Goal: Task Accomplishment & Management: Use online tool/utility

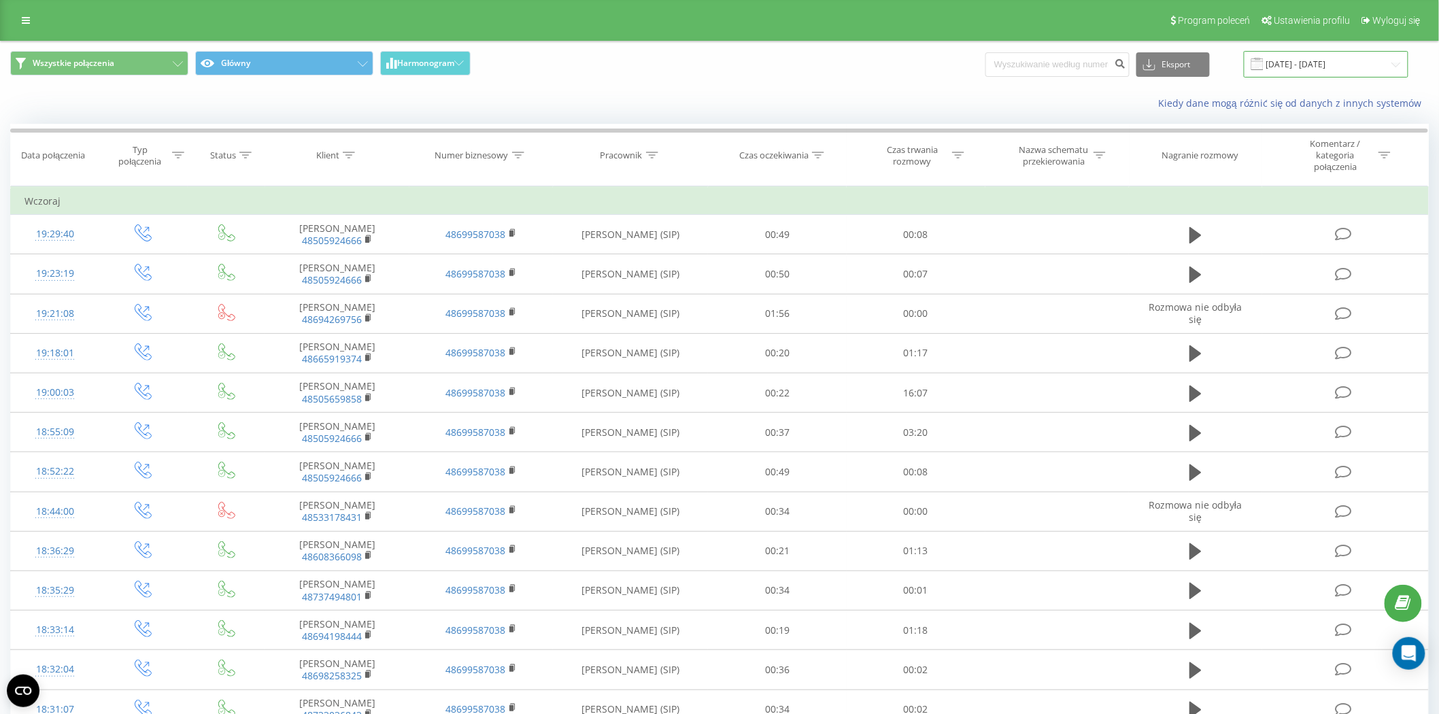
click at [1290, 73] on input "22.09.2025 - 22.09.2025" at bounding box center [1326, 64] width 165 height 27
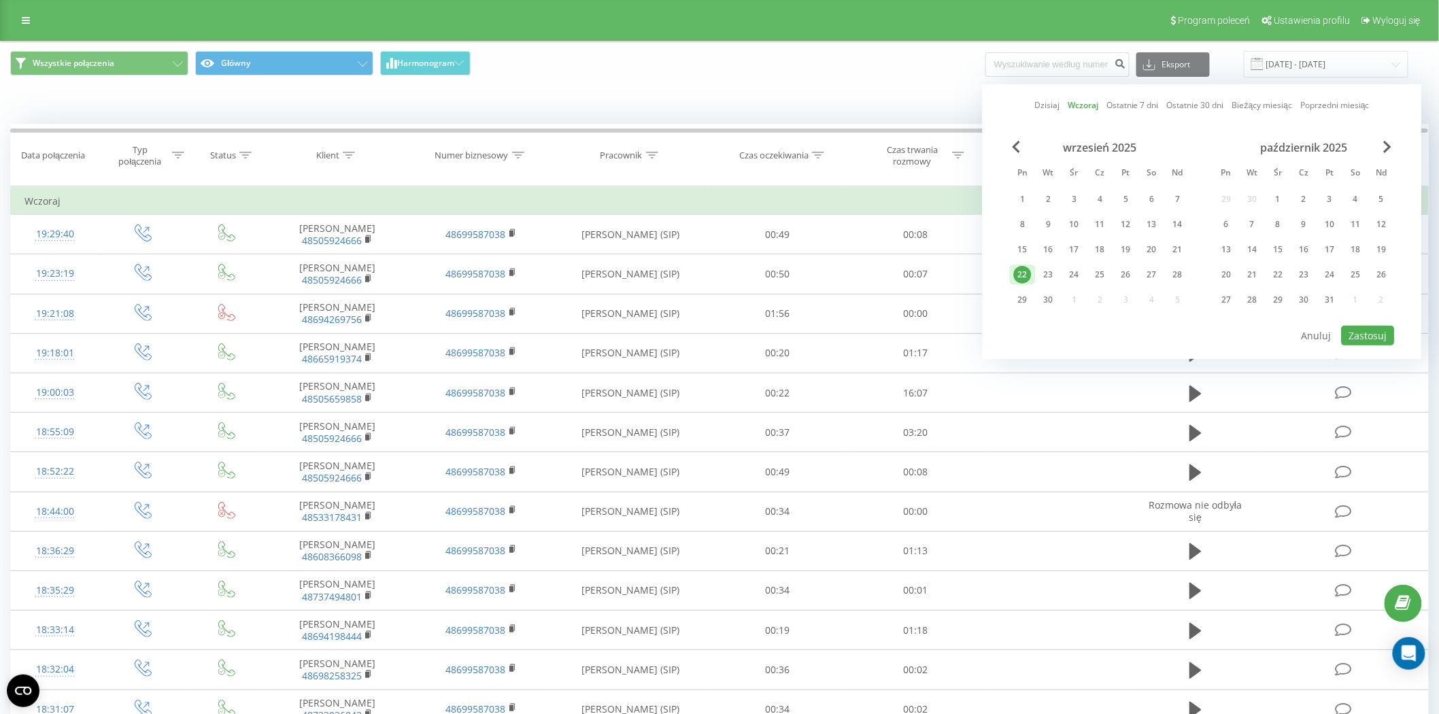
click at [1250, 104] on link "Bieżący miesiąc" at bounding box center [1263, 105] width 60 height 13
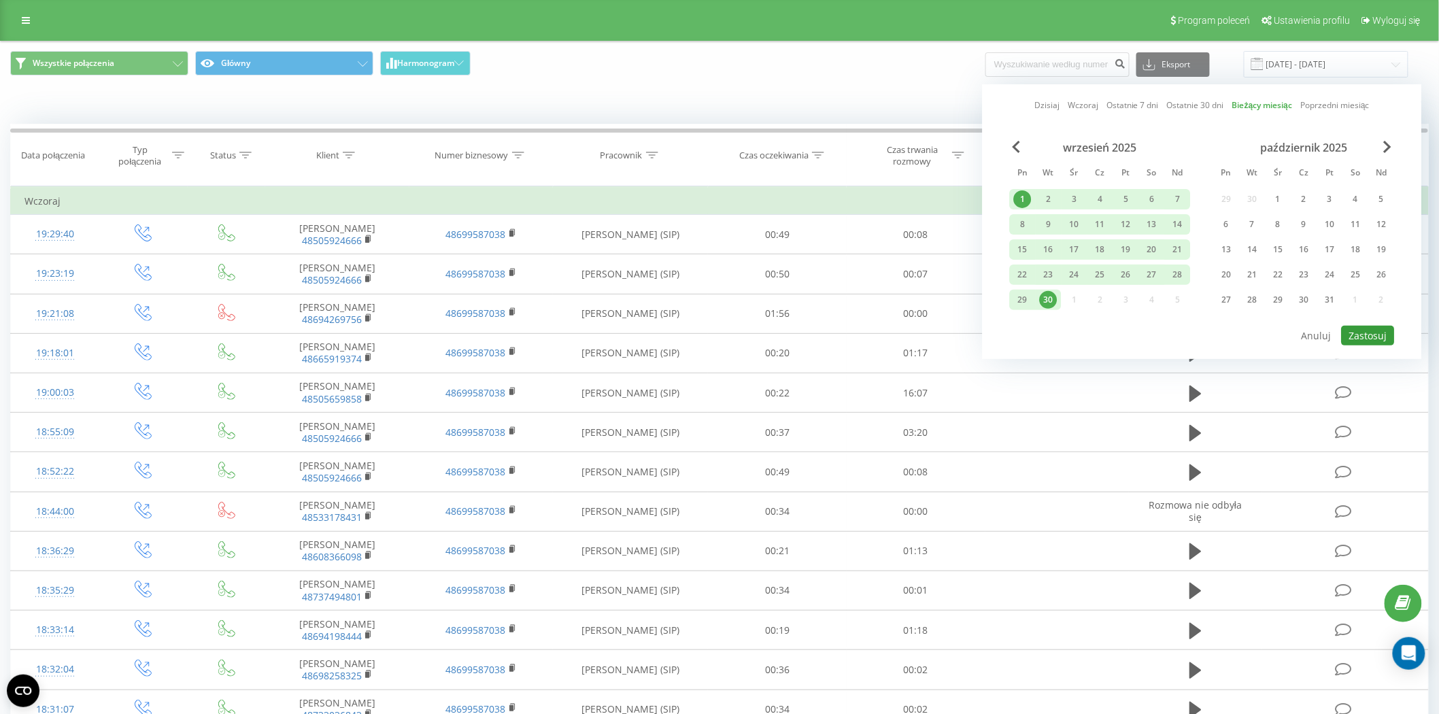
click at [1371, 326] on button "Zastosuj" at bounding box center [1368, 336] width 53 height 20
type input "01.09.2025 - 30.09.2025"
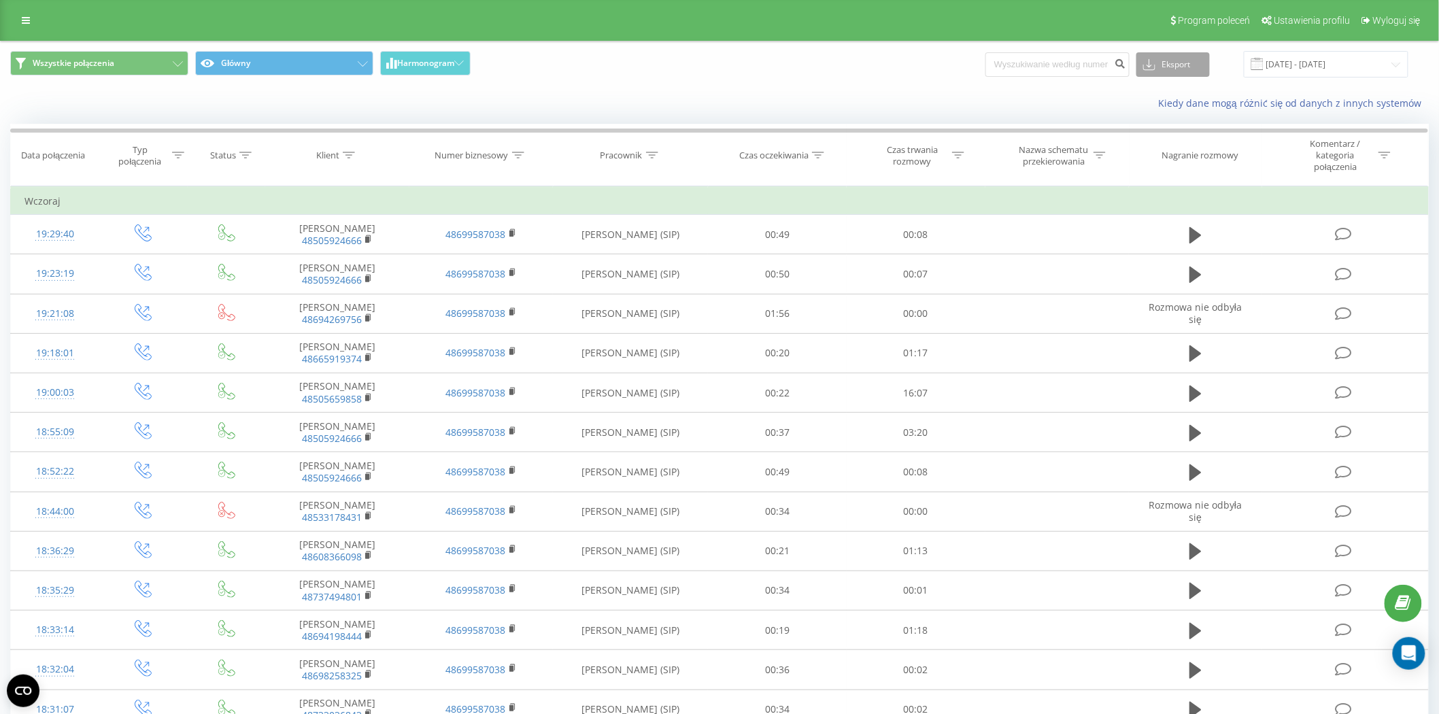
click at [1206, 59] on button "Eksport" at bounding box center [1173, 64] width 73 height 24
click at [1181, 139] on div ".xlsx" at bounding box center [1173, 139] width 72 height 24
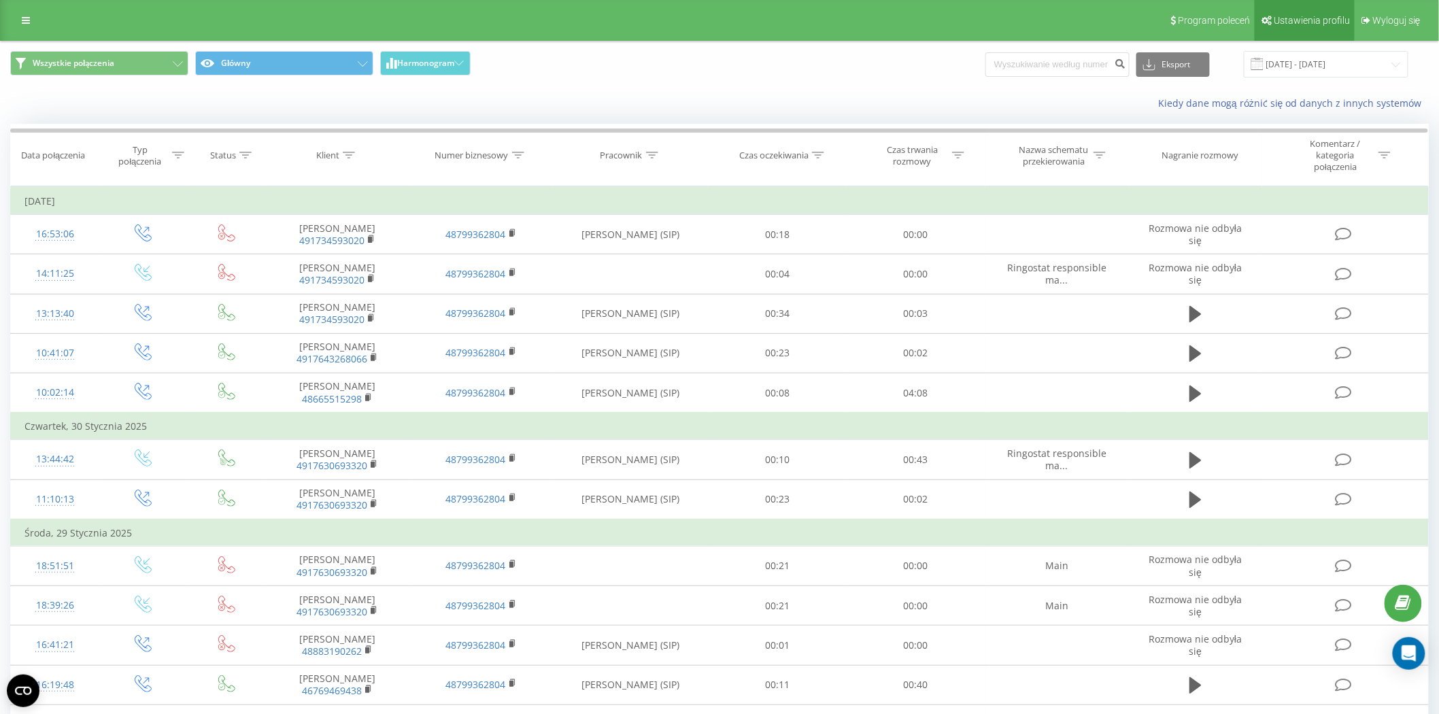
click at [1297, 15] on span "Ustawienia profilu" at bounding box center [1312, 20] width 76 height 11
click at [29, 22] on icon at bounding box center [26, 21] width 8 height 10
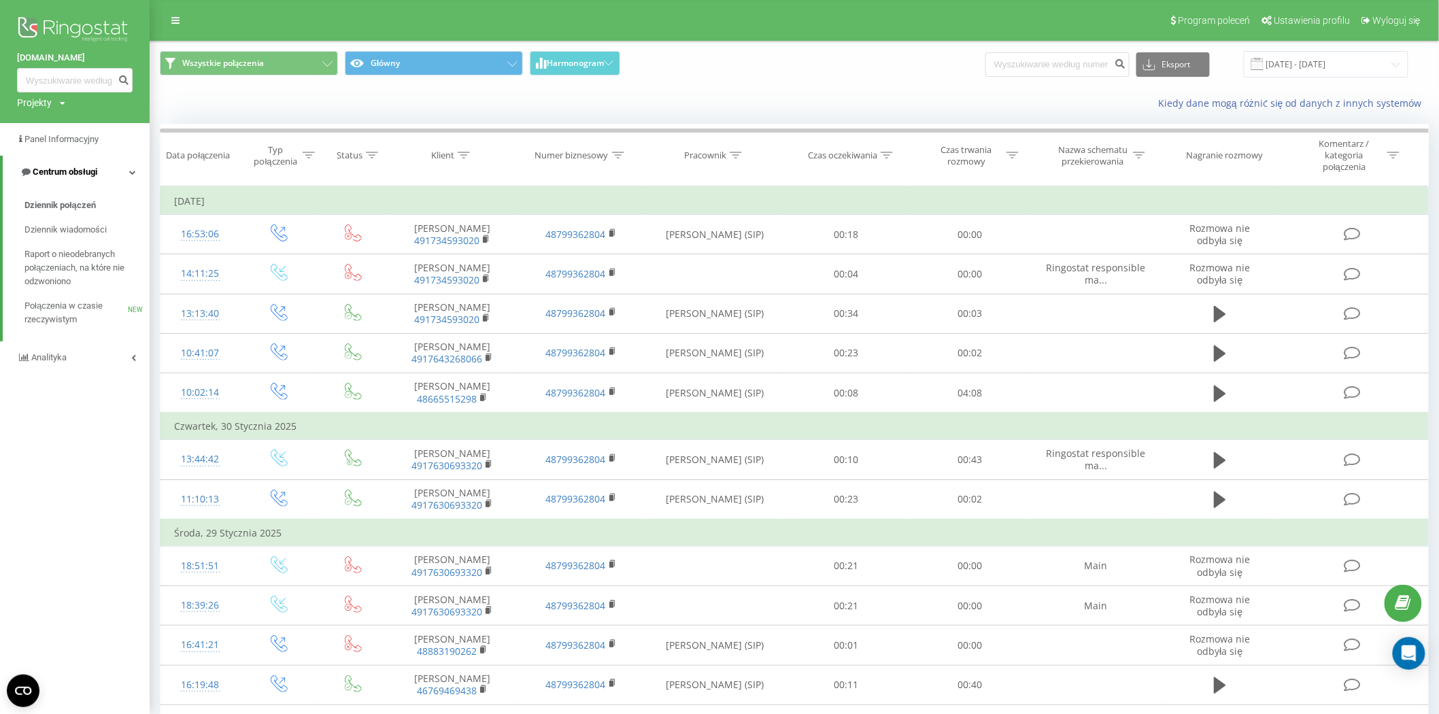
click at [129, 171] on icon at bounding box center [132, 172] width 7 height 7
click at [129, 171] on link "Centrum obsługi" at bounding box center [75, 172] width 150 height 33
click at [111, 262] on span "Raport o nieodebranych połączeniach, na które nie odzwoniono" at bounding box center [83, 268] width 118 height 41
click at [44, 323] on span "Połączenia w czasie rzeczywistym" at bounding box center [75, 312] width 103 height 27
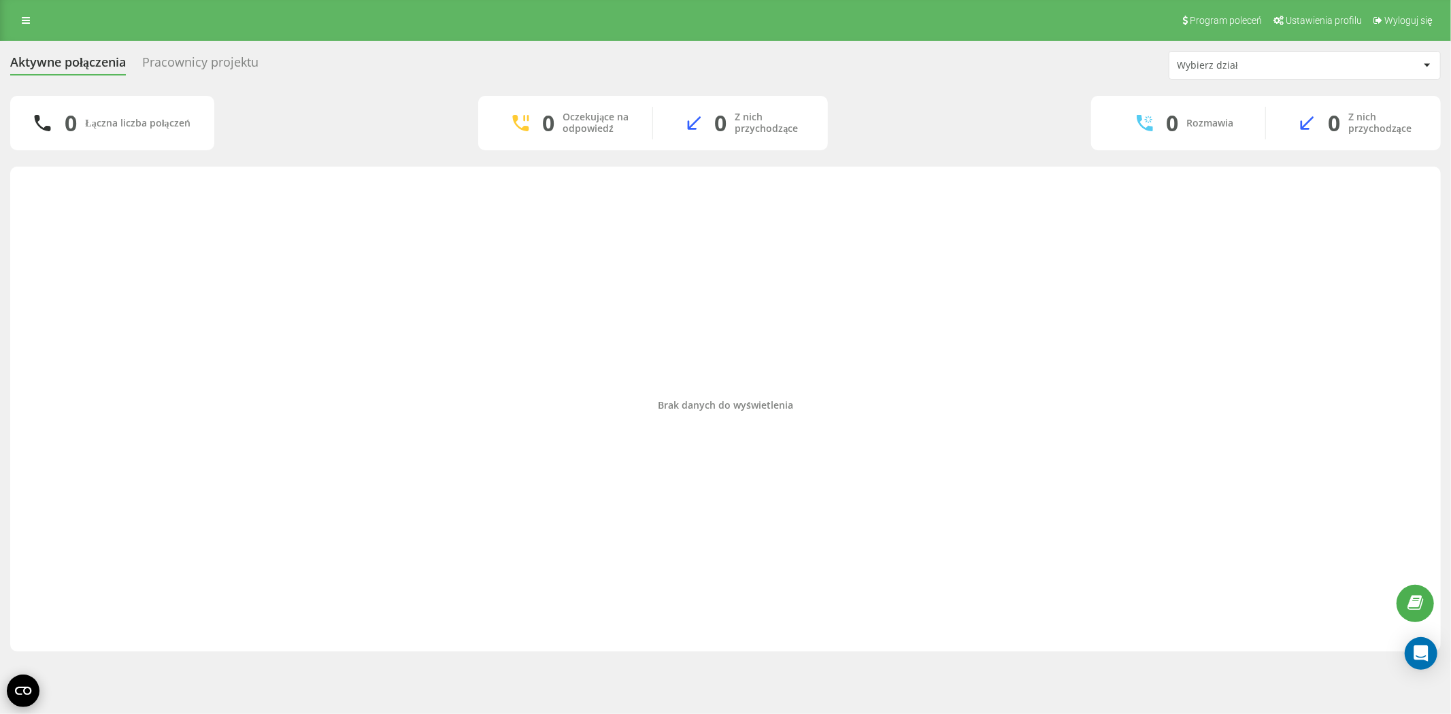
click at [30, 682] on circle "Open CMP widget" at bounding box center [23, 691] width 33 height 33
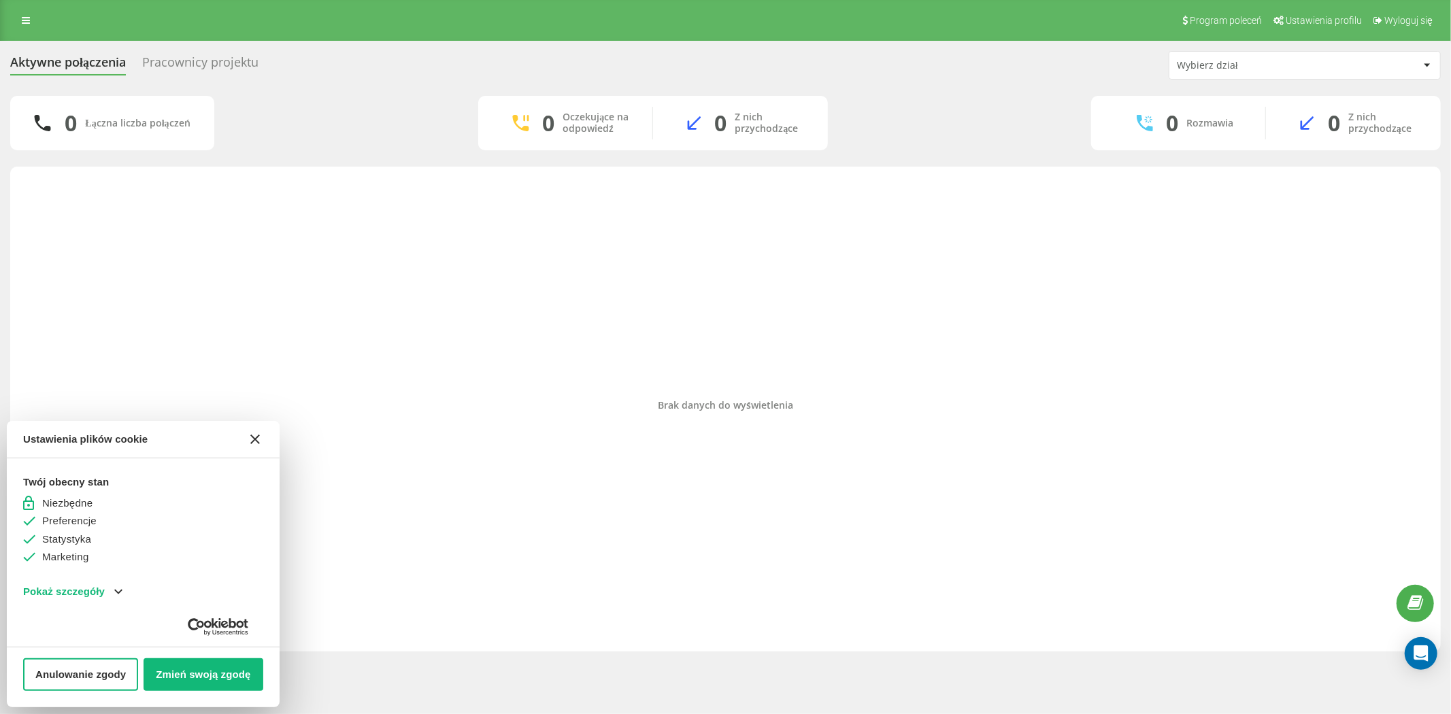
click at [250, 437] on icon "Close CMP widget" at bounding box center [255, 440] width 10 height 10
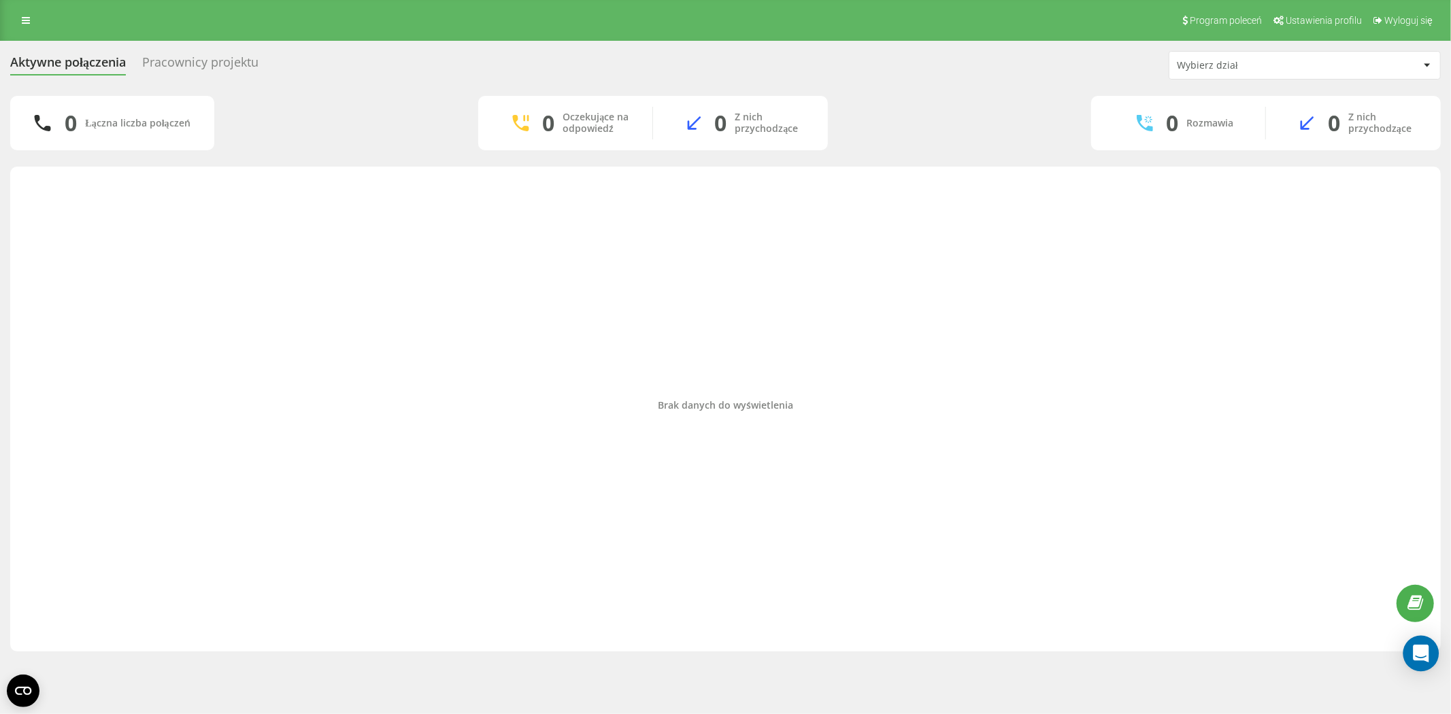
click at [1412, 653] on icon "Open Intercom Messenger" at bounding box center [1421, 654] width 18 height 18
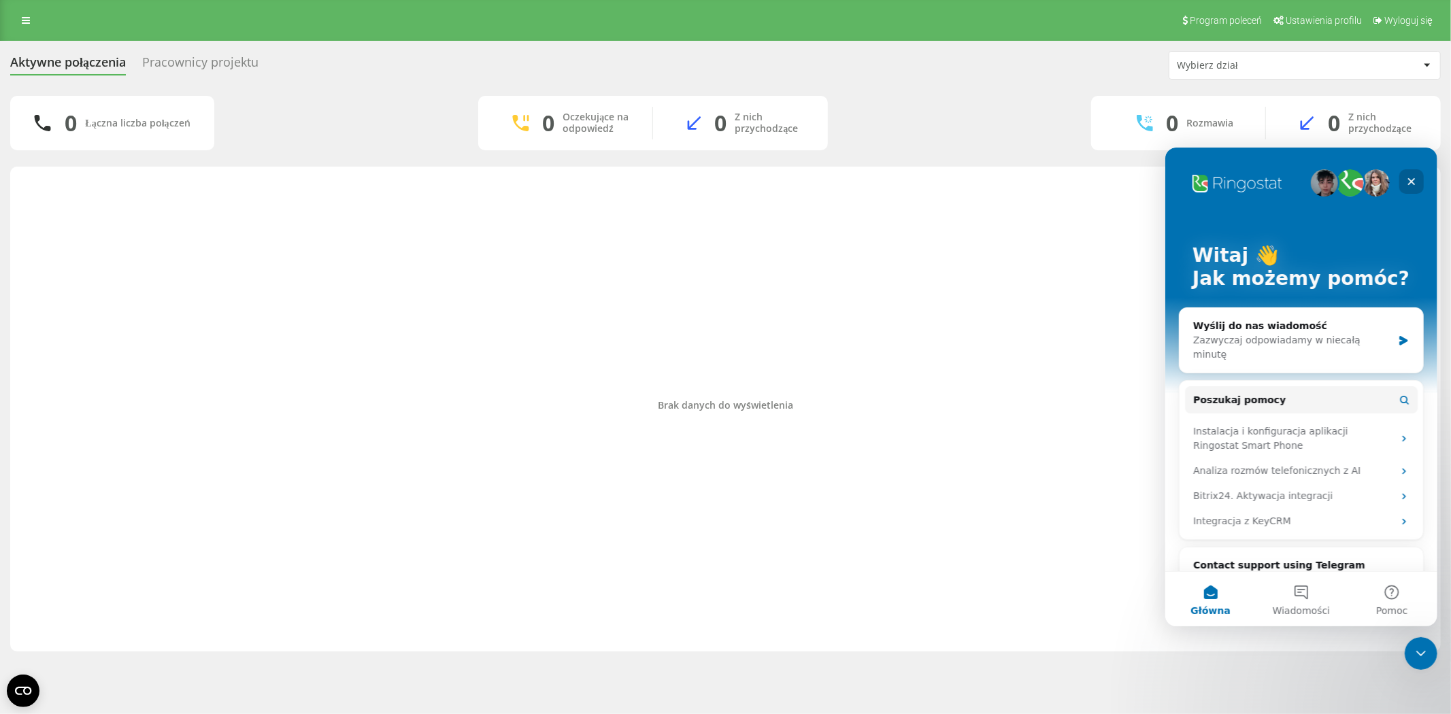
click at [1404, 177] on div "Zamknij" at bounding box center [1411, 181] width 24 height 24
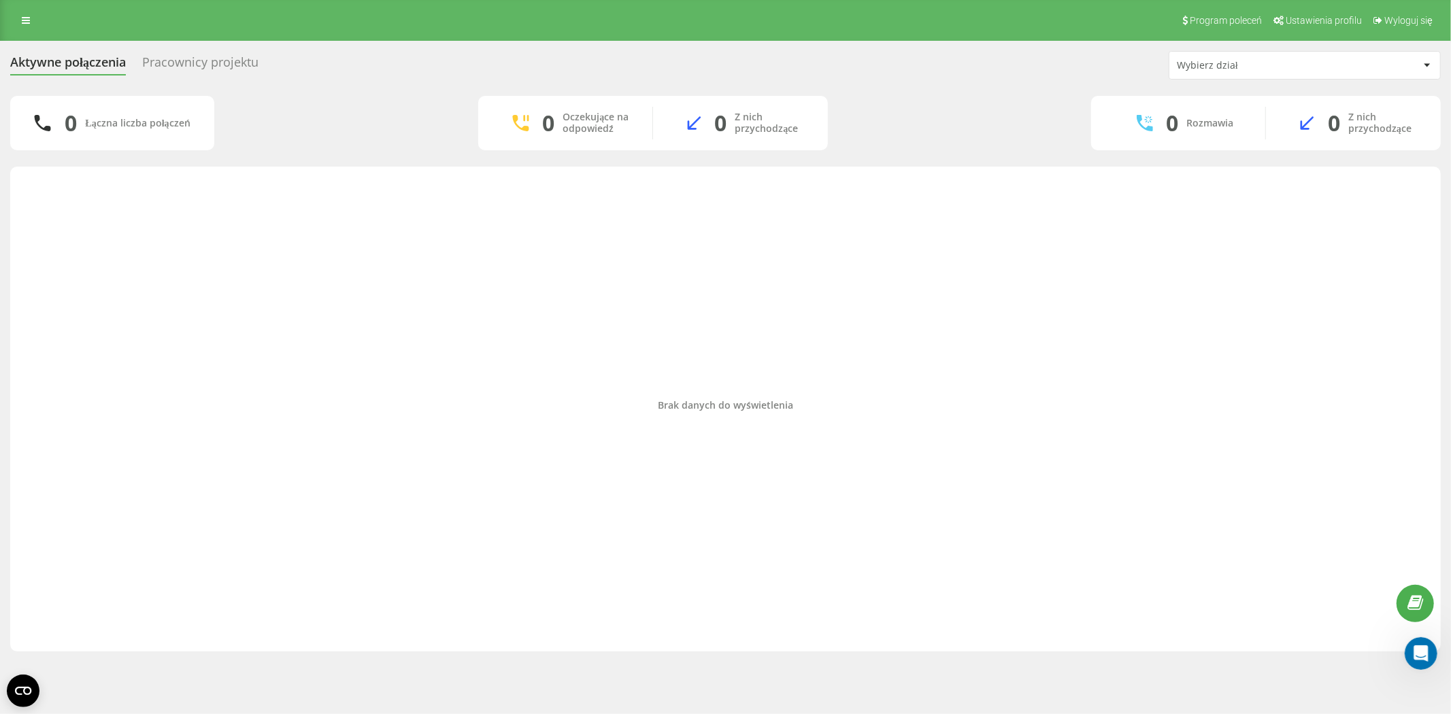
click at [1418, 597] on icon at bounding box center [1415, 603] width 16 height 13
click at [1225, 16] on span "Program poleceń" at bounding box center [1226, 20] width 72 height 11
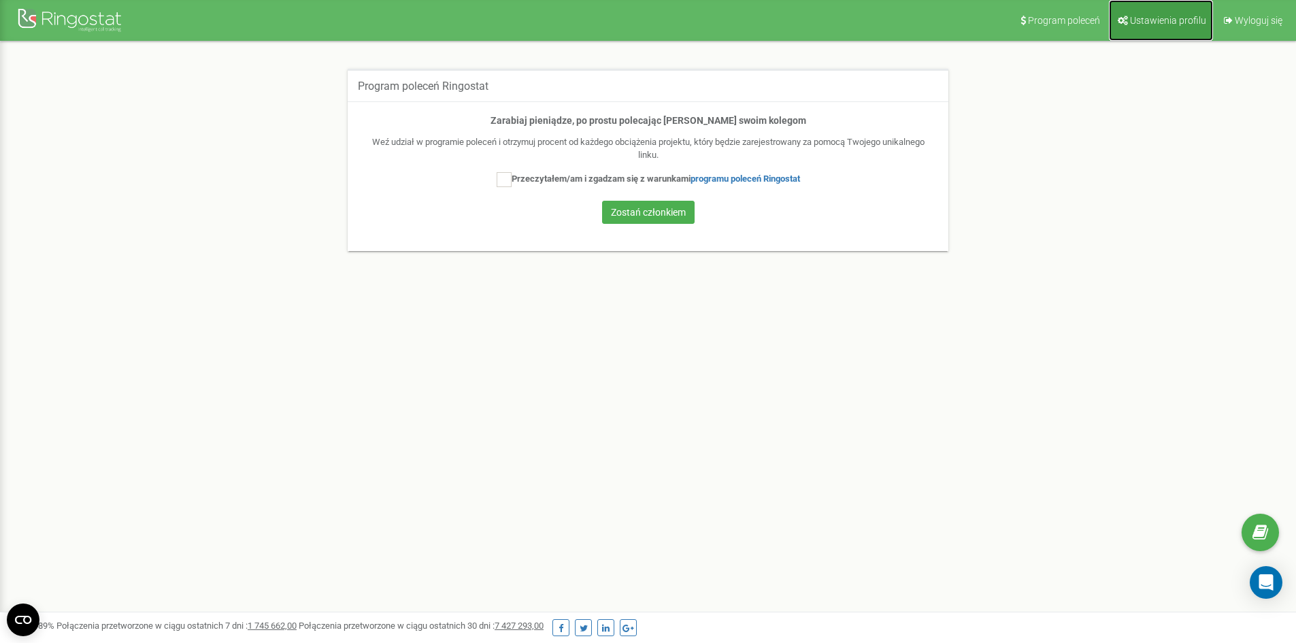
click at [1141, 23] on span "Ustawienia profilu" at bounding box center [1168, 20] width 76 height 11
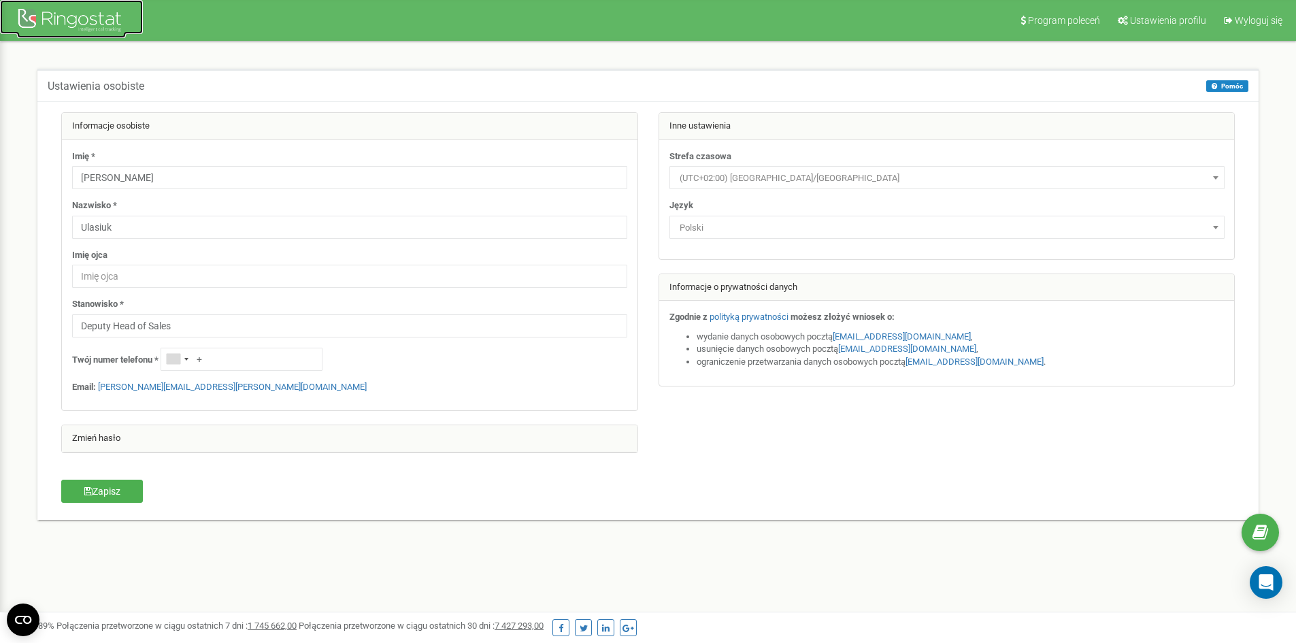
click at [60, 16] on div at bounding box center [71, 21] width 109 height 33
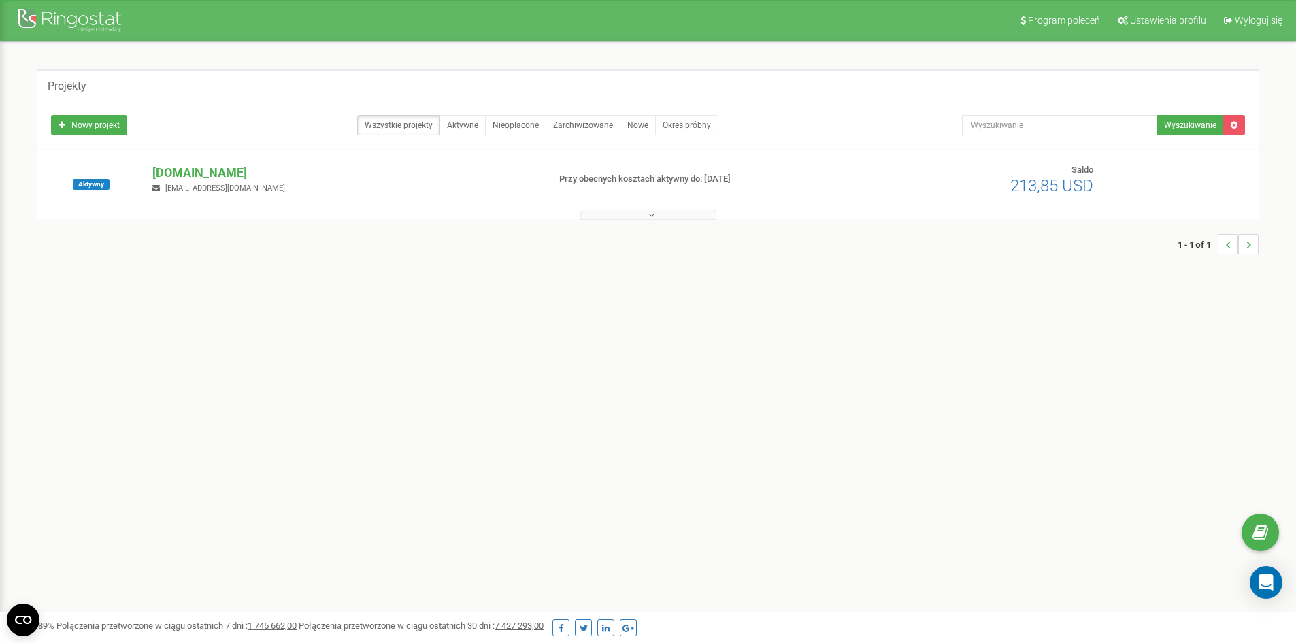
click at [193, 176] on p "[DOMAIN_NAME]" at bounding box center [344, 173] width 384 height 18
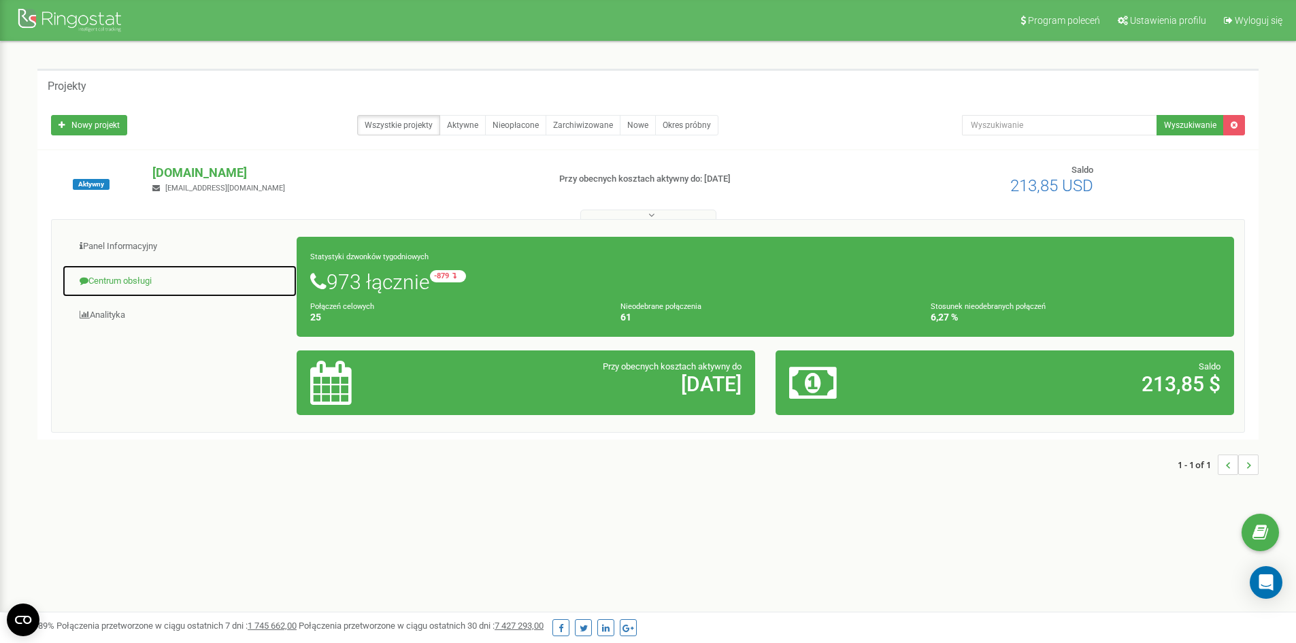
click at [131, 284] on link "Centrum obsługi" at bounding box center [179, 281] width 235 height 33
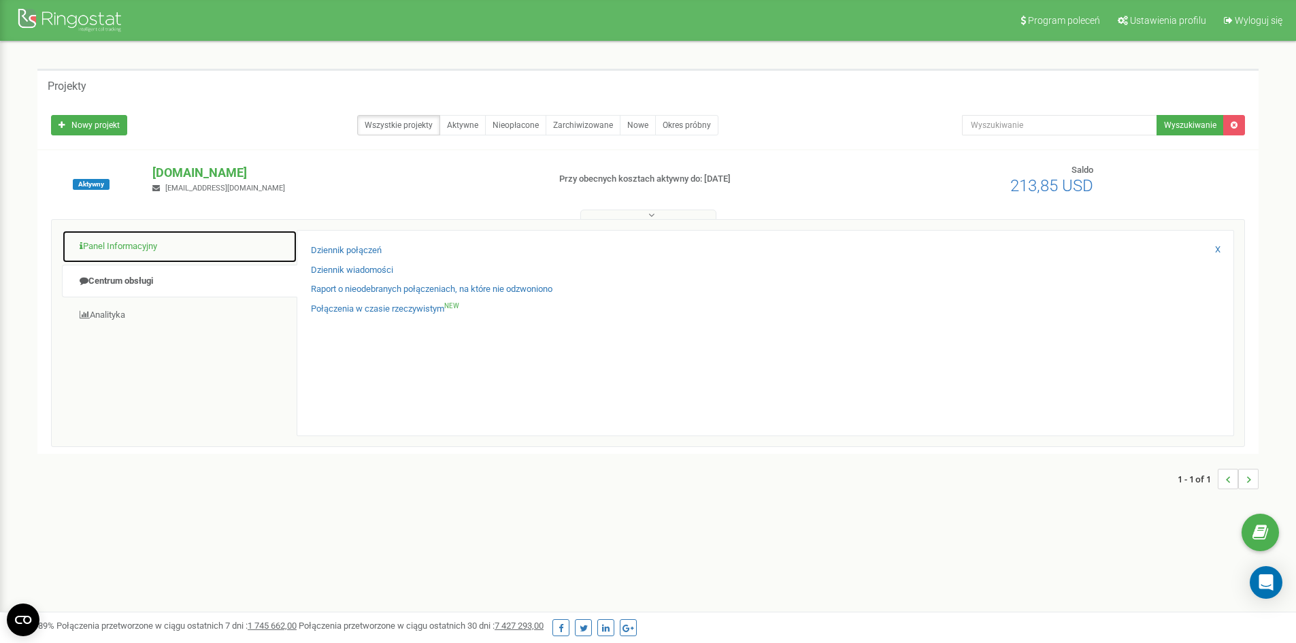
click at [118, 250] on link "Panel Informacyjny" at bounding box center [179, 246] width 235 height 33
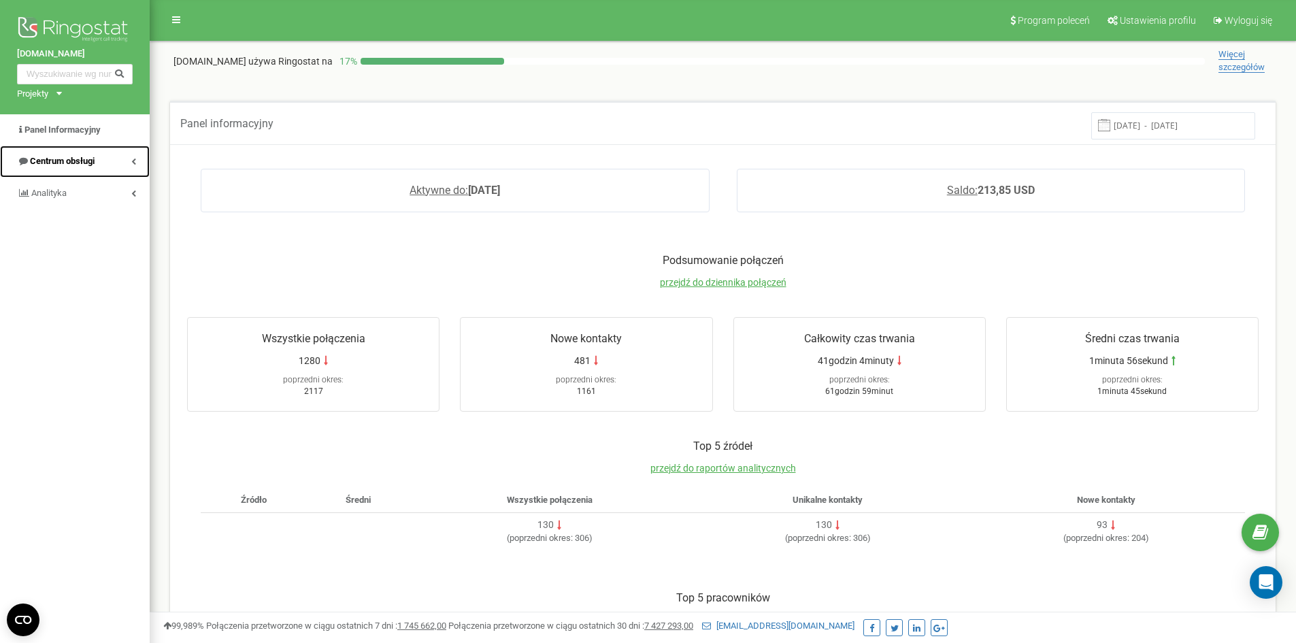
click at [105, 160] on link "Centrum obsługi" at bounding box center [75, 162] width 150 height 32
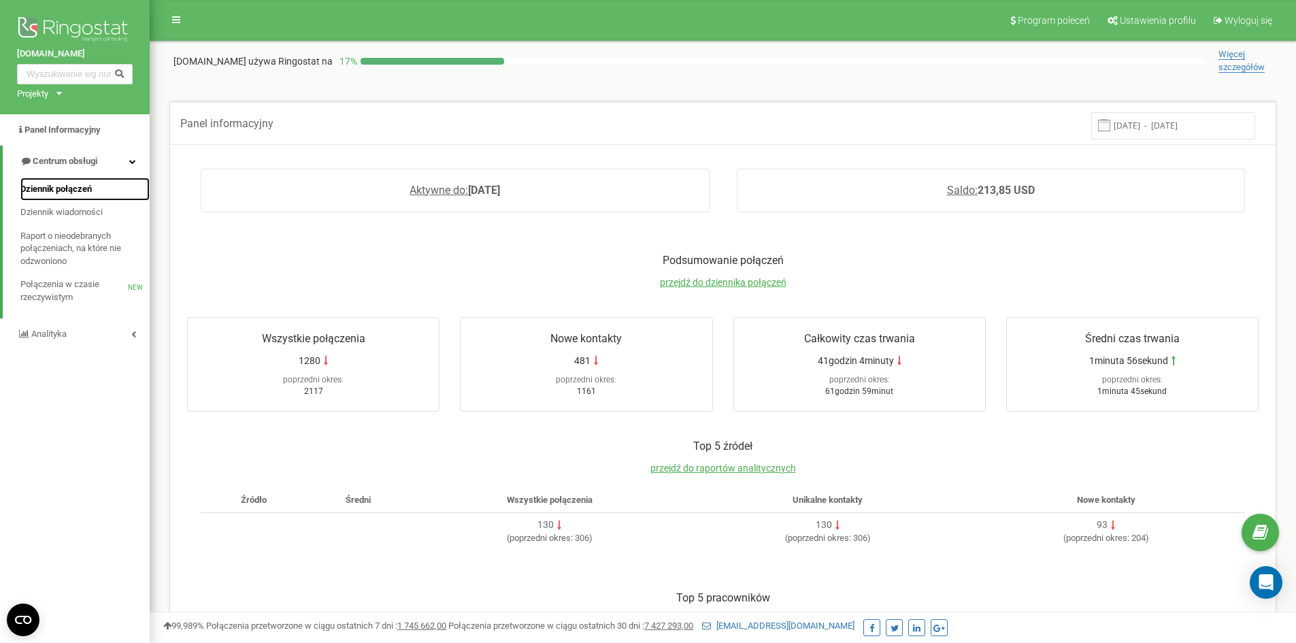
click at [78, 184] on span "Dziennik połączeń" at bounding box center [55, 189] width 71 height 13
